Goal: Task Accomplishment & Management: Manage account settings

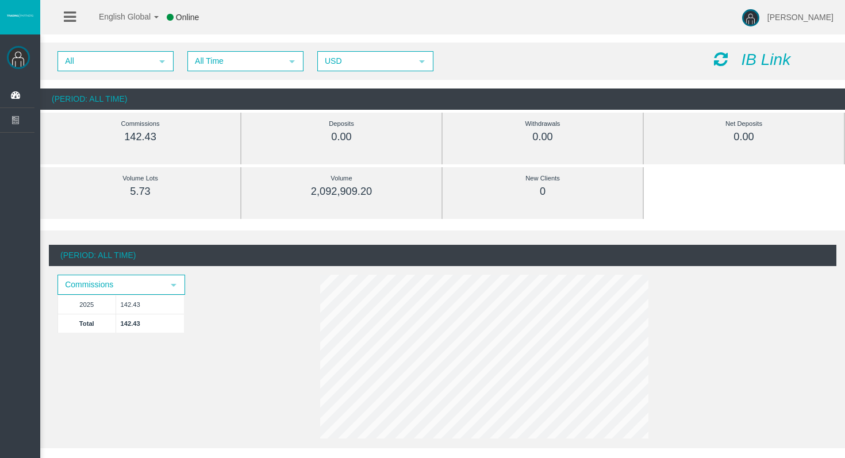
click at [501, 139] on div "0.00" at bounding box center [543, 137] width 148 height 13
click at [290, 79] on div "All select All Time select 5 USD select USD IB Link" at bounding box center [442, 61] width 805 height 37
click at [285, 74] on div "All select All Time select 5 USD select USD IB Link" at bounding box center [442, 61] width 805 height 37
click at [290, 63] on span "select" at bounding box center [291, 61] width 9 height 9
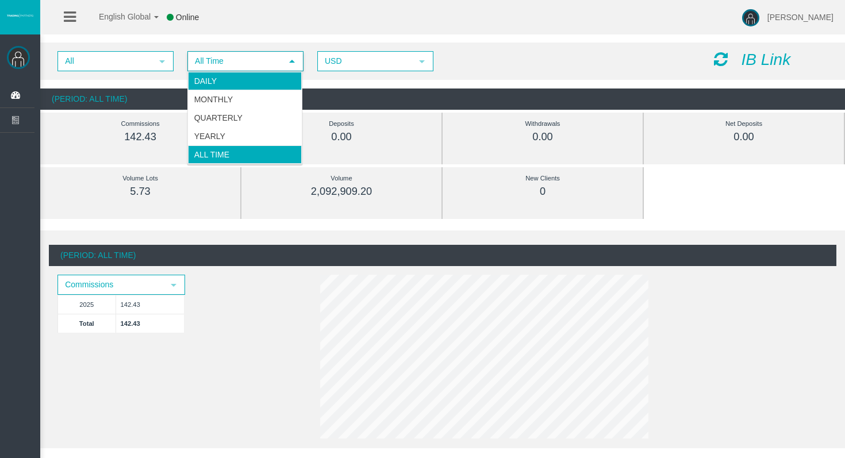
click at [269, 76] on li "Daily" at bounding box center [245, 81] width 114 height 18
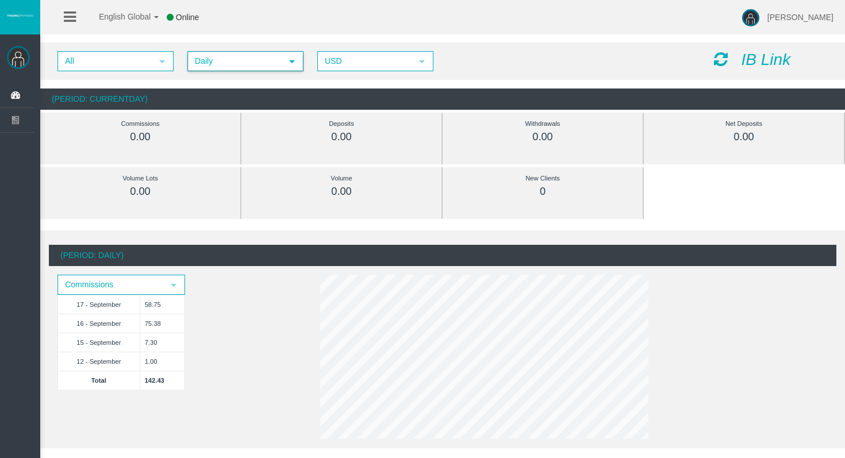
click at [275, 62] on span "Daily" at bounding box center [235, 61] width 93 height 18
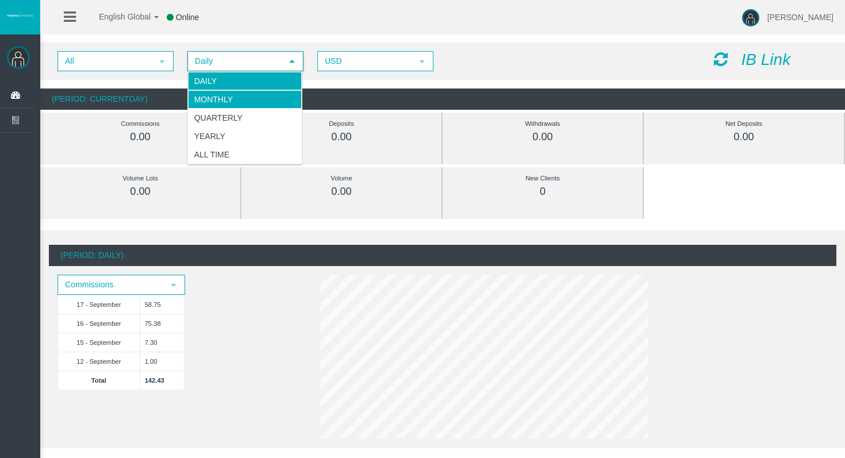
click at [259, 101] on li "Monthly" at bounding box center [245, 99] width 114 height 18
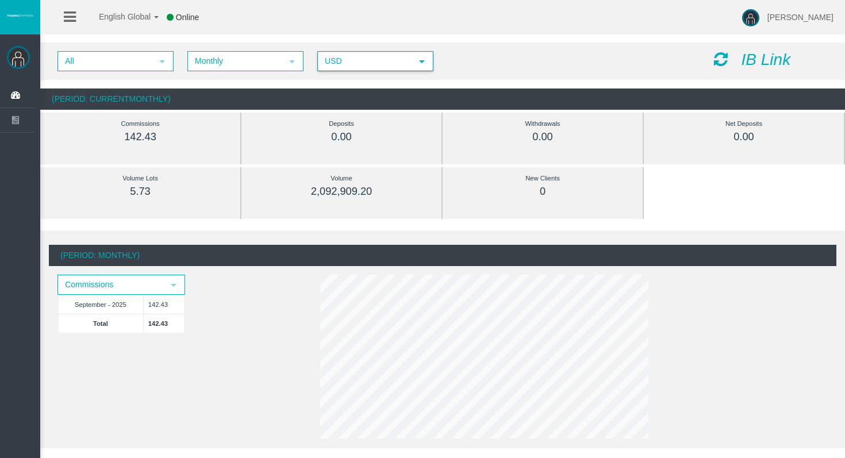
click at [339, 62] on span "USD" at bounding box center [365, 61] width 93 height 18
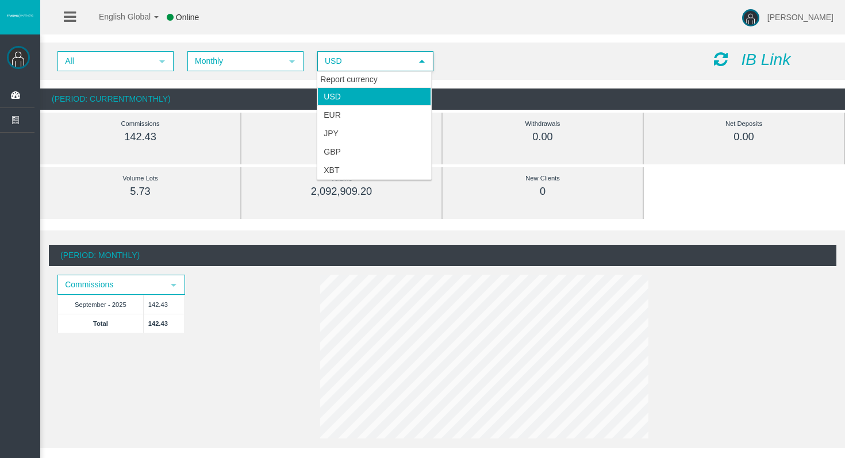
click at [155, 72] on div "All select Monthly select 1 USD select USD IB Link" at bounding box center [442, 61] width 805 height 37
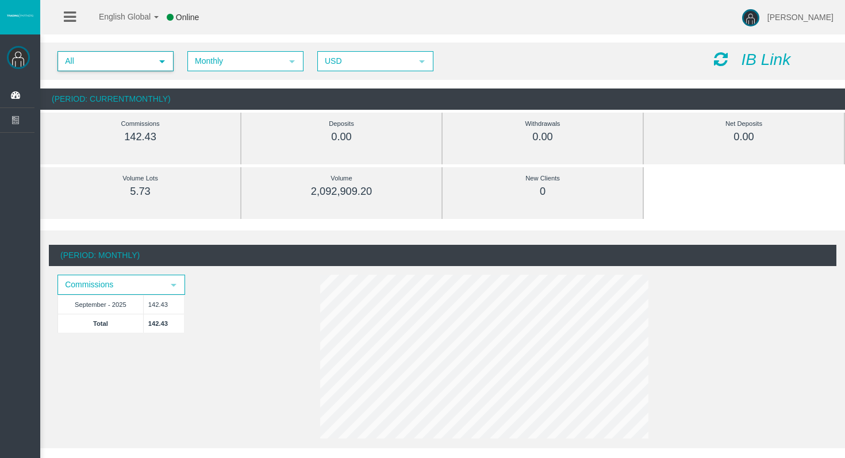
click at [154, 63] on span "select" at bounding box center [162, 61] width 21 height 18
click at [535, 144] on div "Withdrawals 0.00" at bounding box center [543, 131] width 166 height 36
click at [72, 11] on icon at bounding box center [70, 17] width 12 height 14
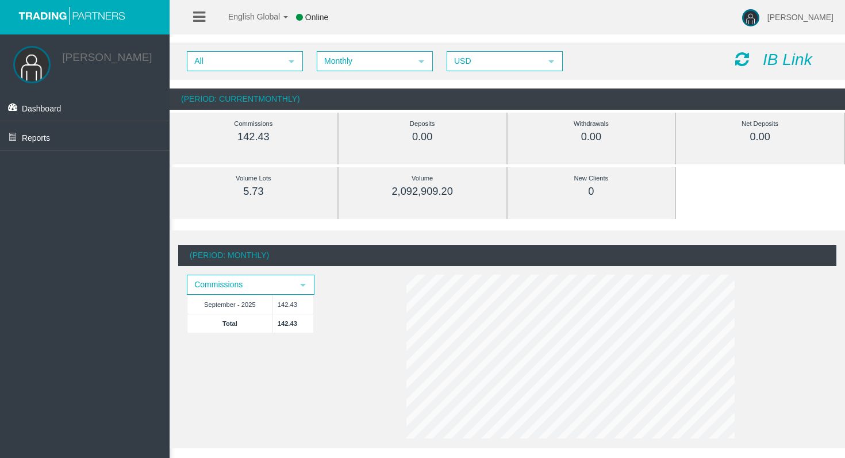
click at [56, 68] on div "[PERSON_NAME]" at bounding box center [107, 56] width 108 height 26
click at [200, 7] on link at bounding box center [199, 17] width 12 height 34
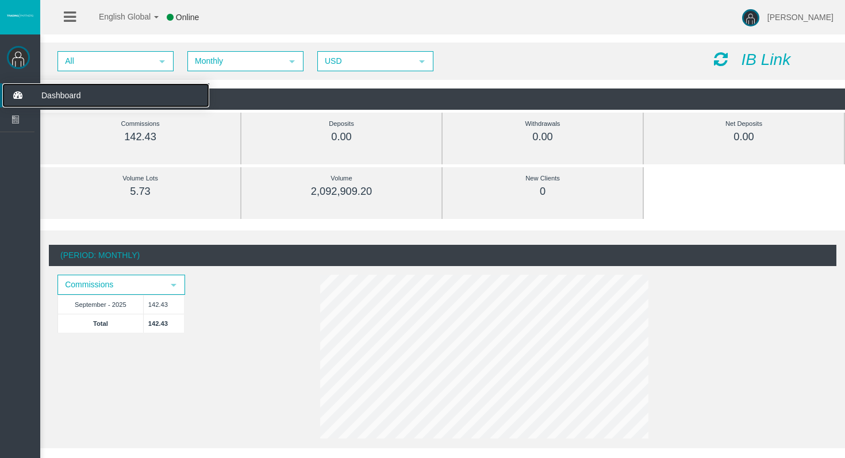
click at [45, 101] on span "Dashboard" at bounding box center [89, 95] width 113 height 24
click at [516, 71] on div "All select Monthly select 1 USD select USD" at bounding box center [377, 61] width 657 height 20
